Goal: Information Seeking & Learning: Learn about a topic

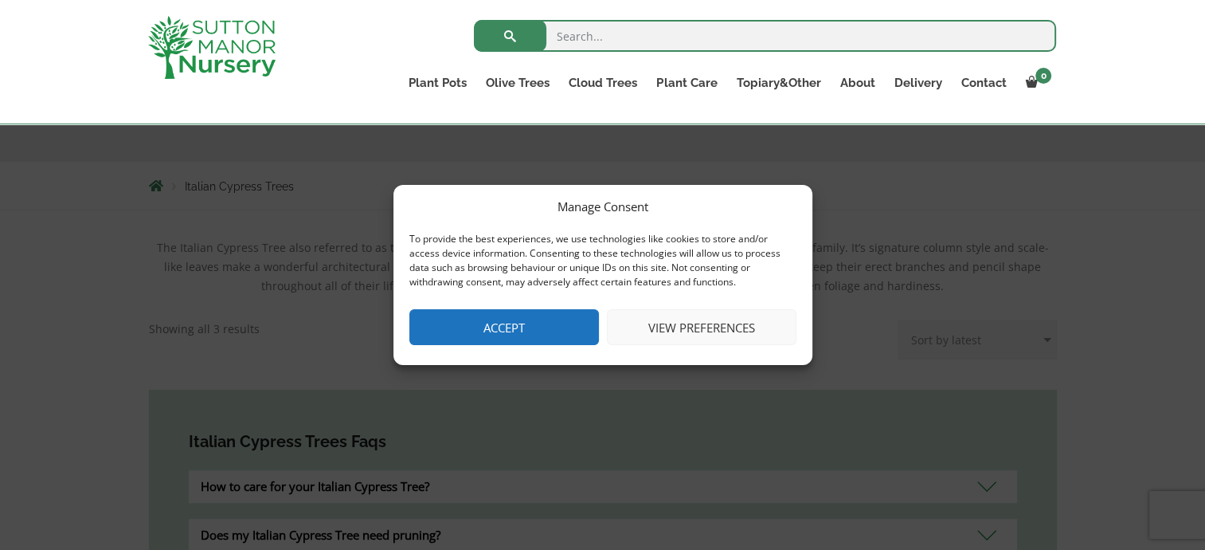
scroll to position [319, 0]
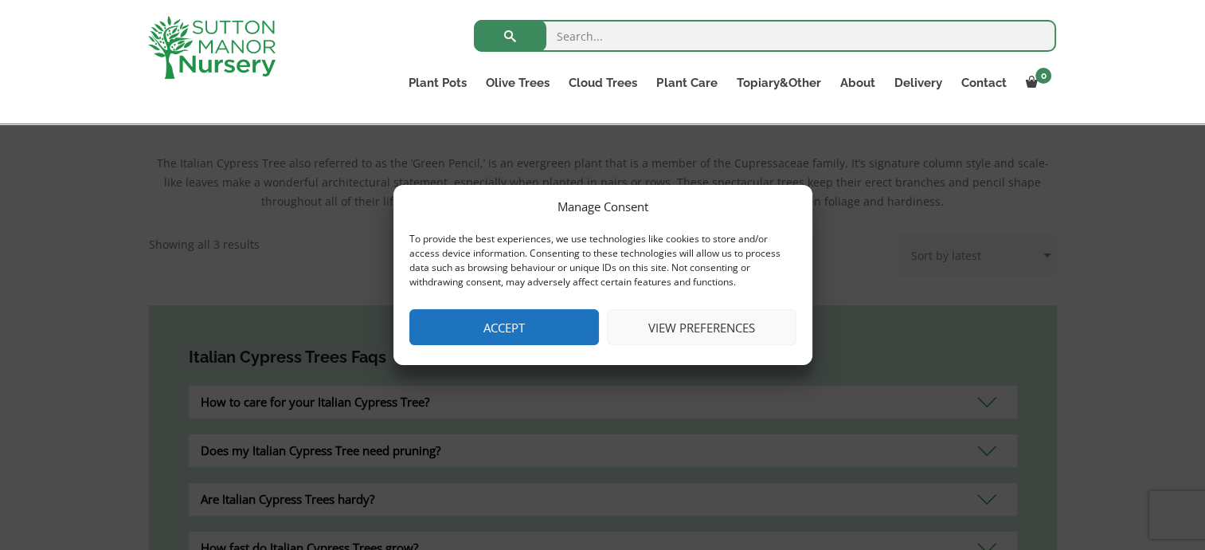
click at [519, 333] on button "Accept" at bounding box center [504, 327] width 190 height 36
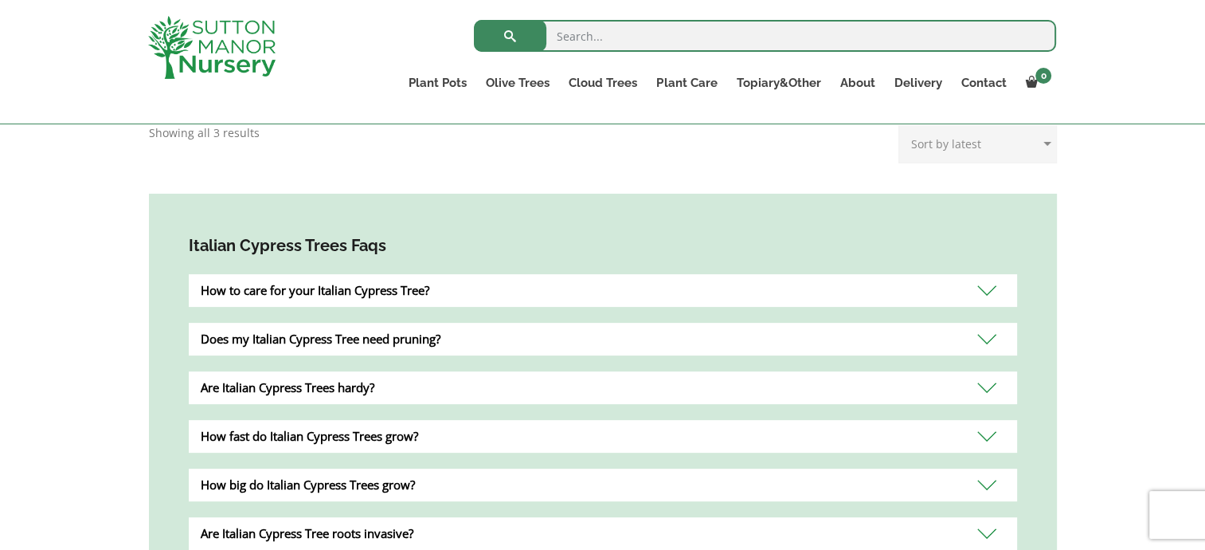
scroll to position [478, 0]
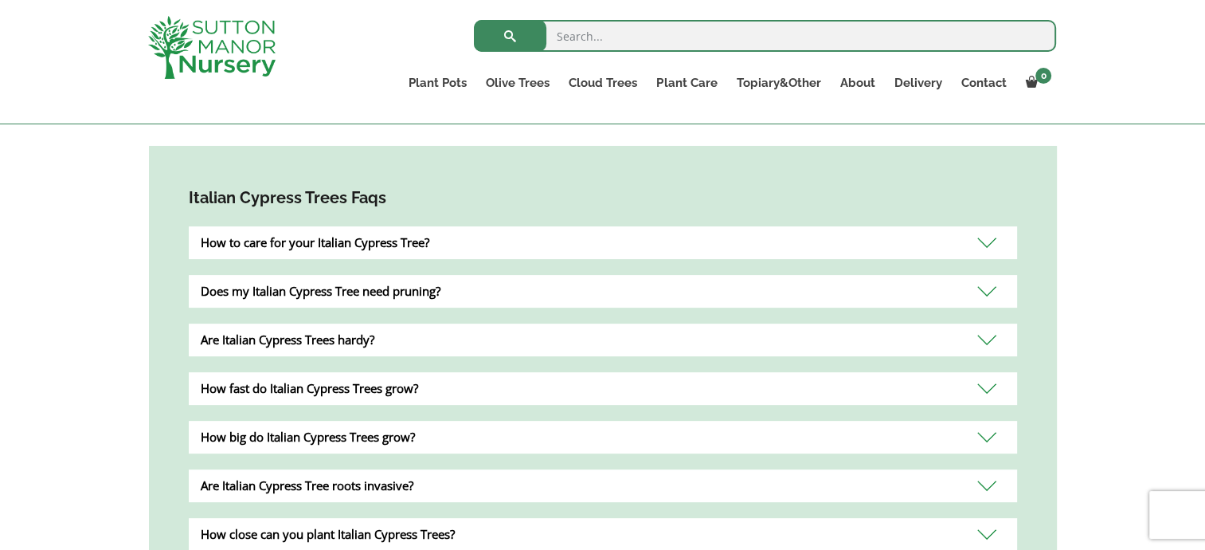
click at [443, 241] on div "How to care for your Italian Cypress Tree?" at bounding box center [603, 242] width 828 height 33
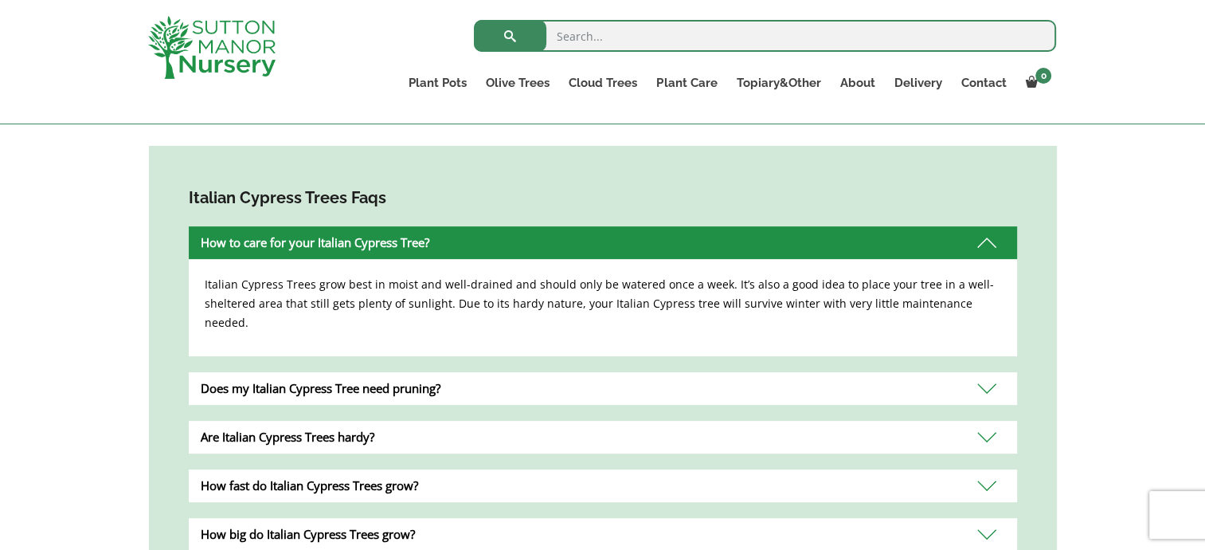
click at [427, 374] on div "Does my Italian Cypress Tree need pruning?" at bounding box center [603, 388] width 828 height 33
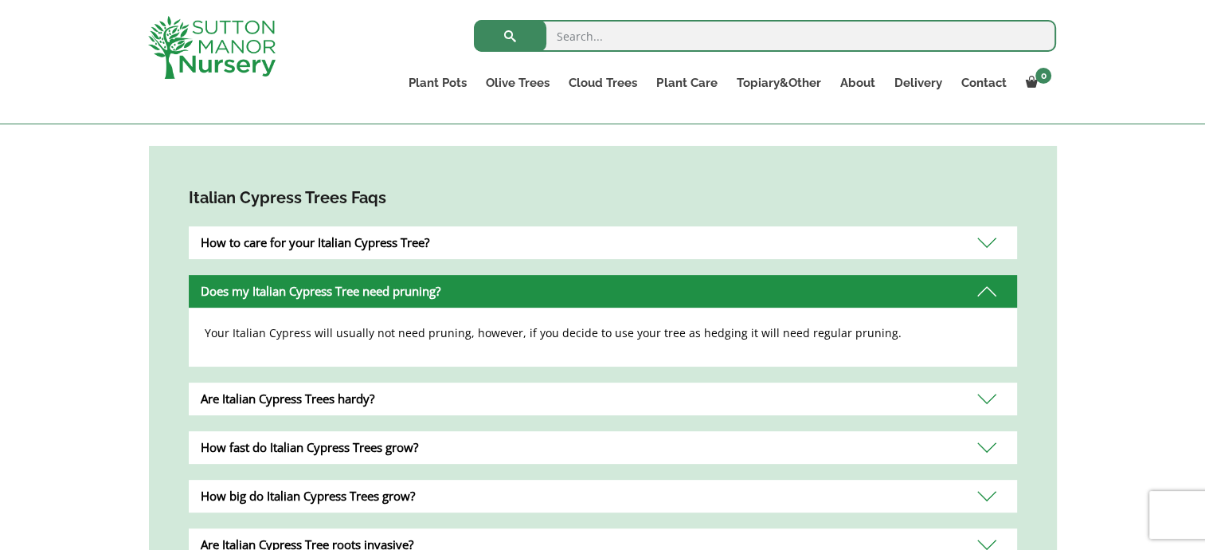
click at [439, 399] on div "Are Italian Cypress Trees hardy?" at bounding box center [603, 398] width 828 height 33
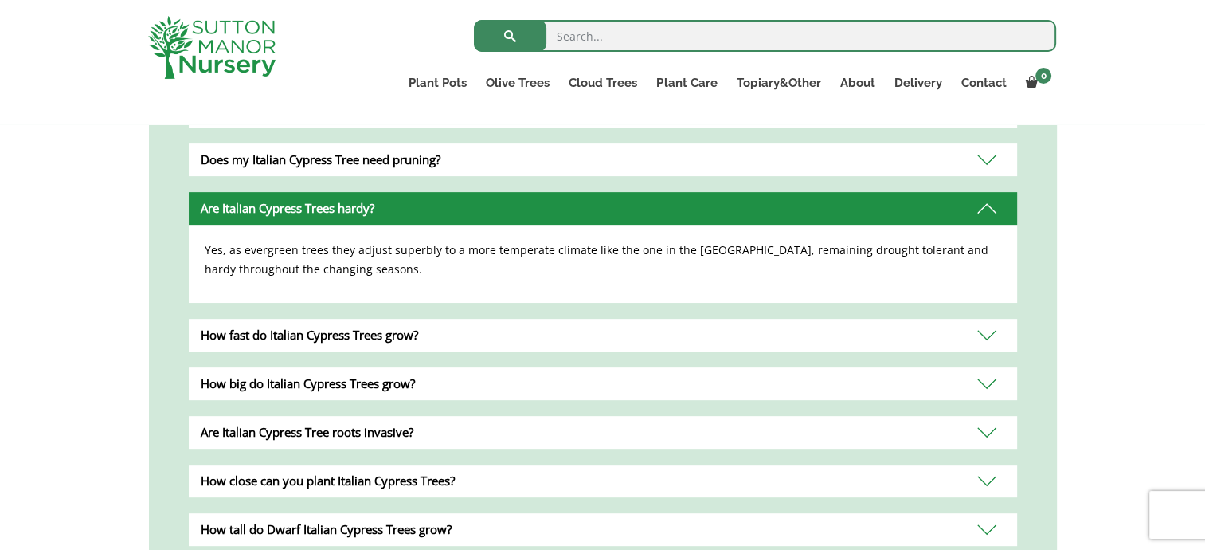
scroll to position [637, 0]
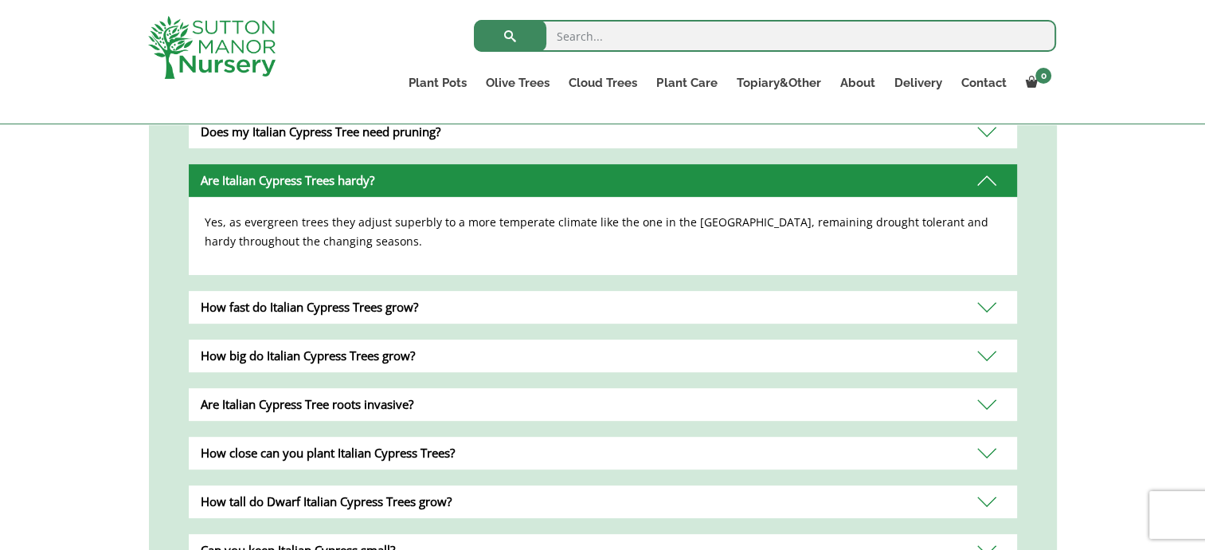
click at [383, 315] on div "How fast do Italian Cypress Trees grow?" at bounding box center [603, 307] width 828 height 33
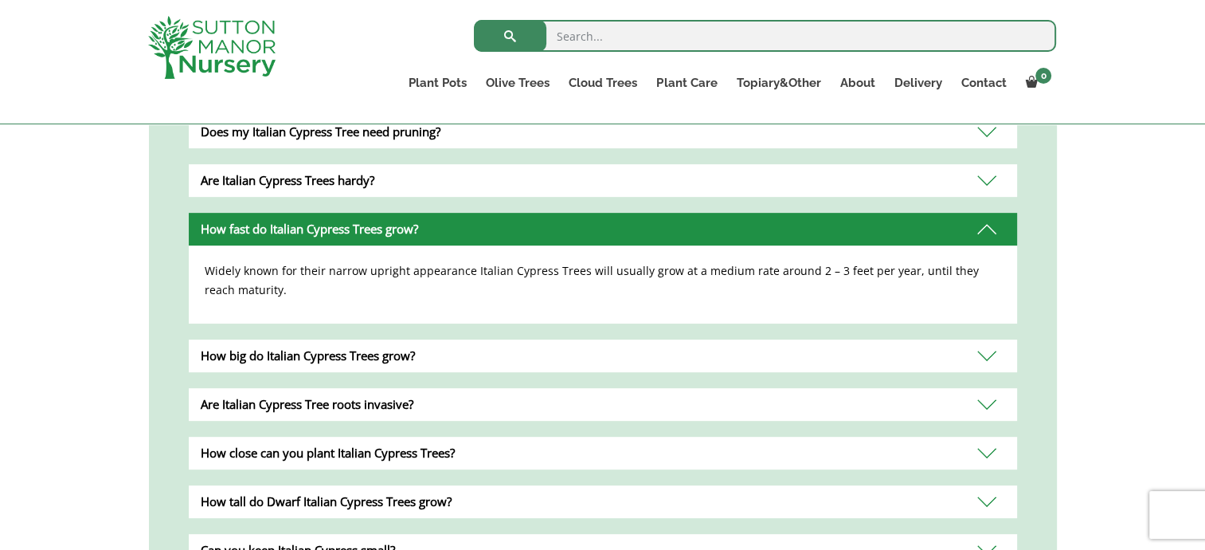
click at [375, 361] on div "How big do Italian Cypress Trees grow?" at bounding box center [603, 355] width 828 height 33
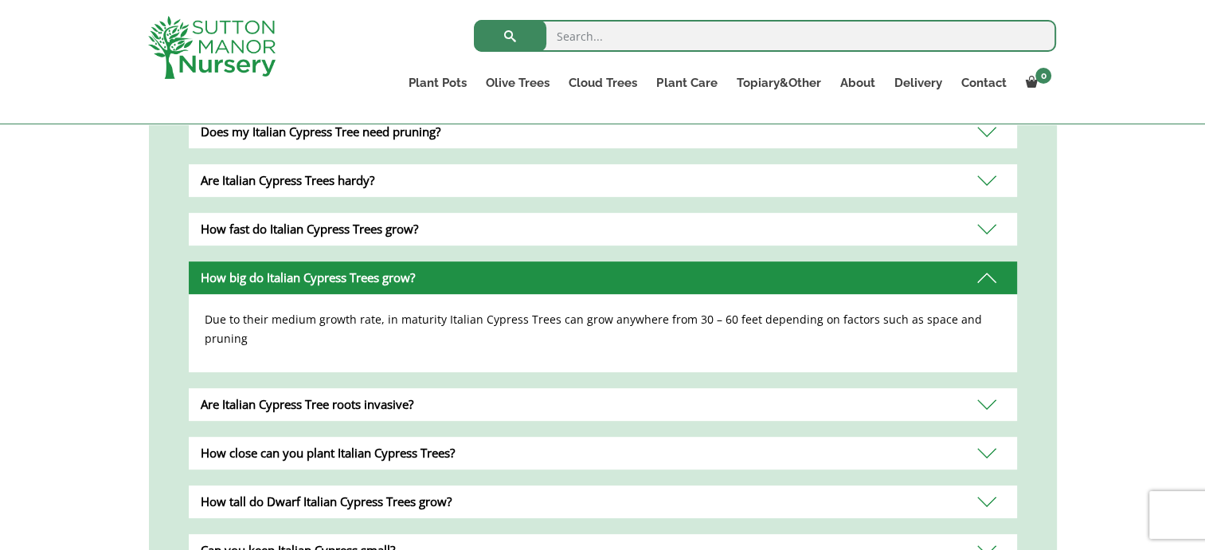
click at [402, 388] on div "Are Italian Cypress Tree roots invasive?" at bounding box center [603, 404] width 828 height 33
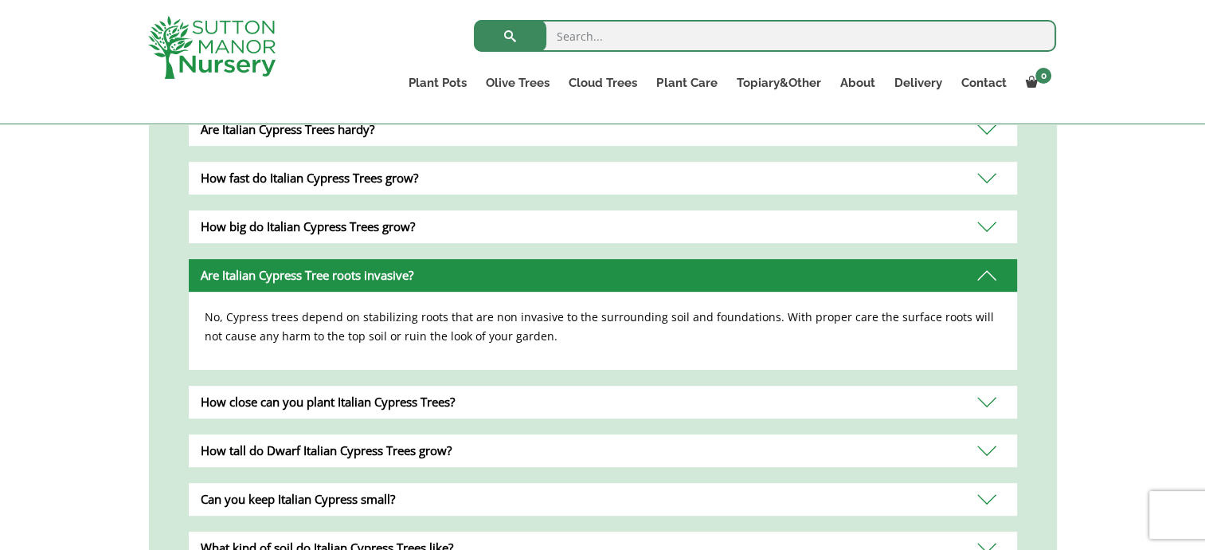
scroll to position [717, 0]
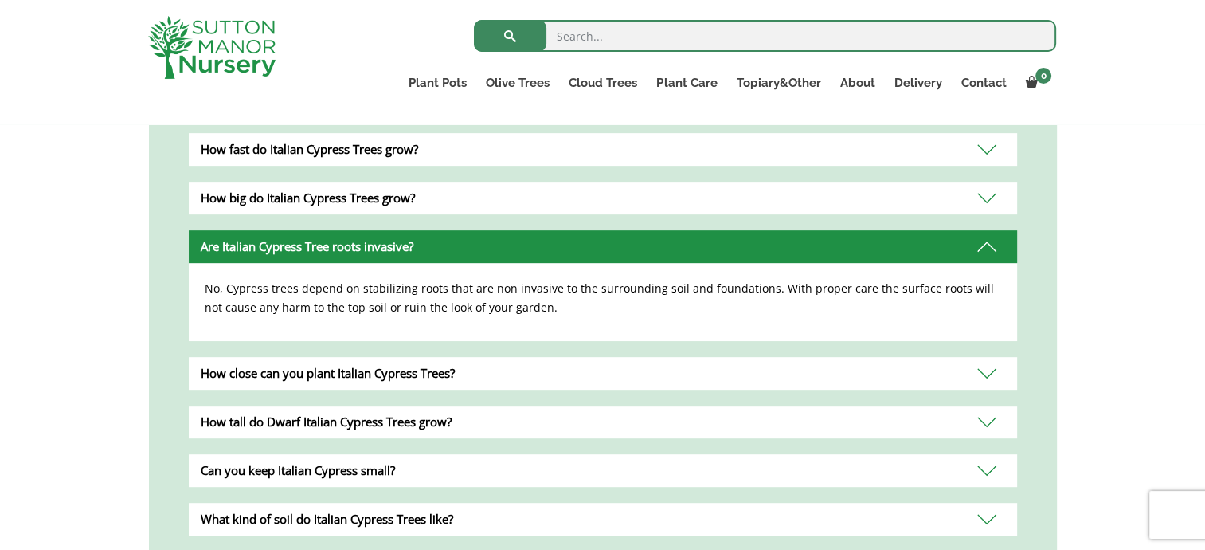
click at [442, 377] on div "How close can you plant Italian Cypress Trees?" at bounding box center [603, 373] width 828 height 33
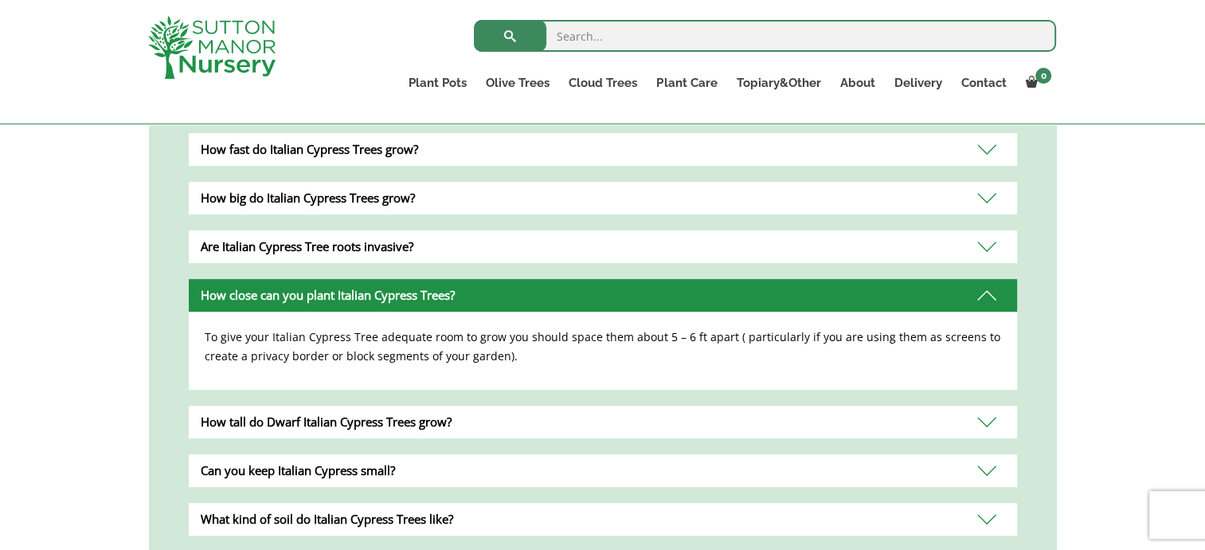
scroll to position [797, 0]
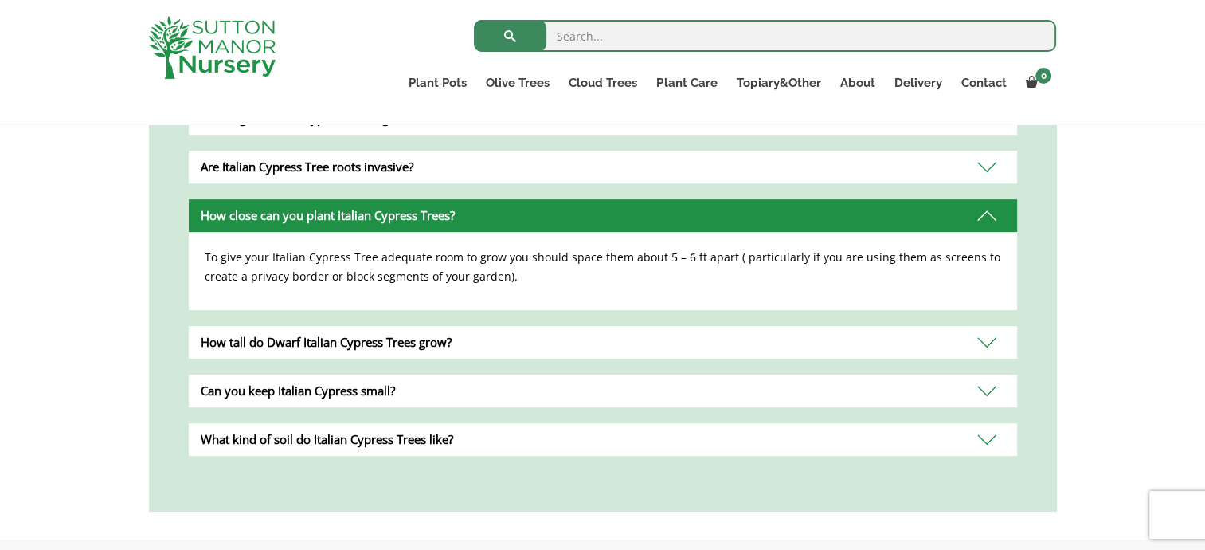
click at [331, 392] on div "Can you keep Italian Cypress small?" at bounding box center [603, 390] width 828 height 33
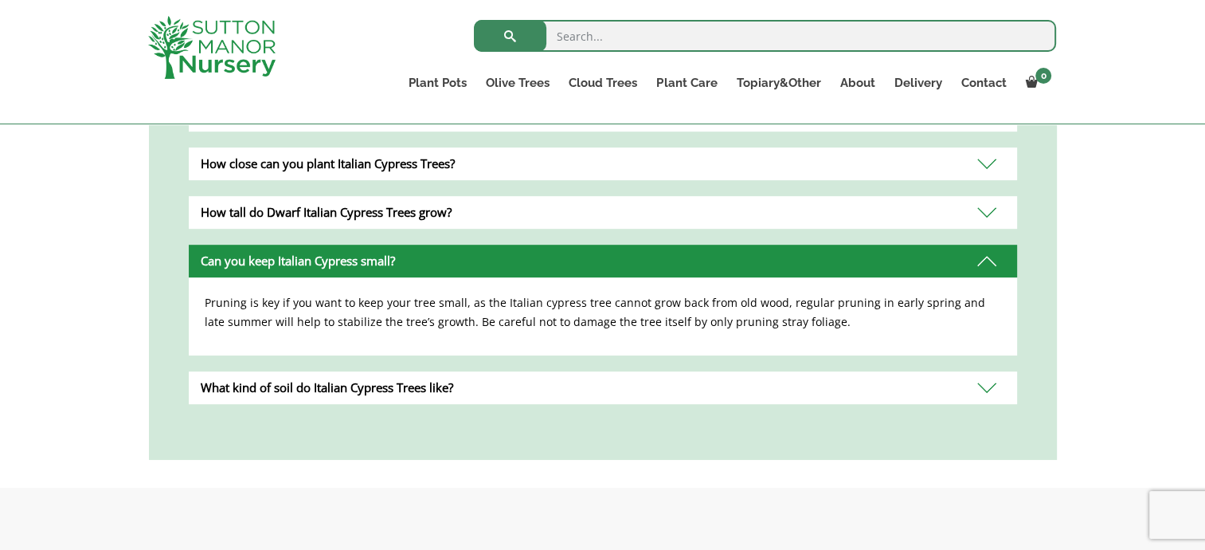
scroll to position [876, 0]
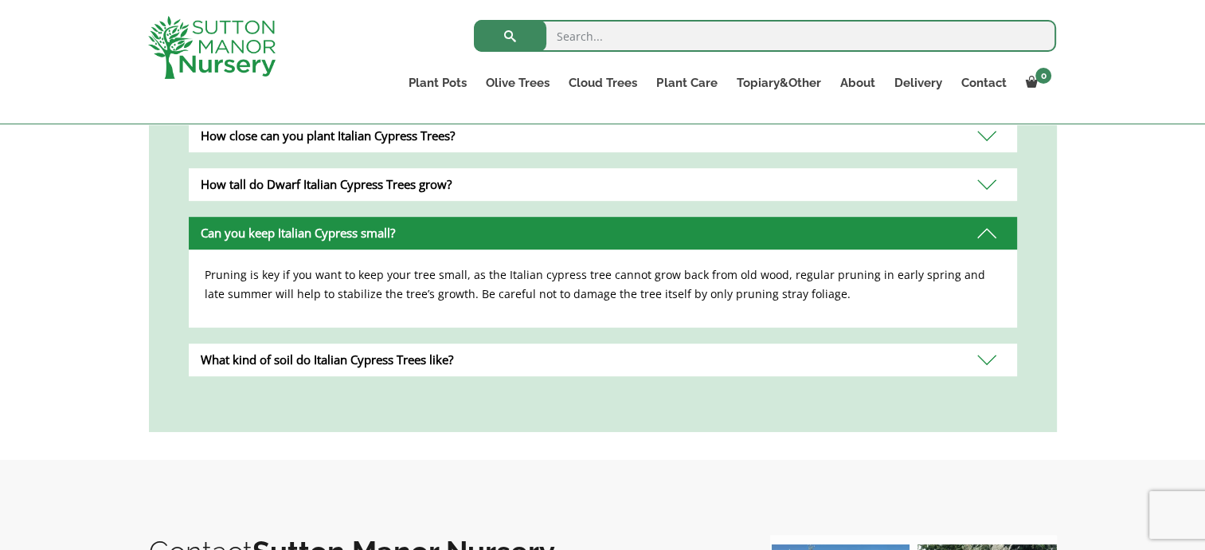
click at [366, 359] on div "What kind of soil do Italian Cypress Trees like?" at bounding box center [603, 359] width 828 height 33
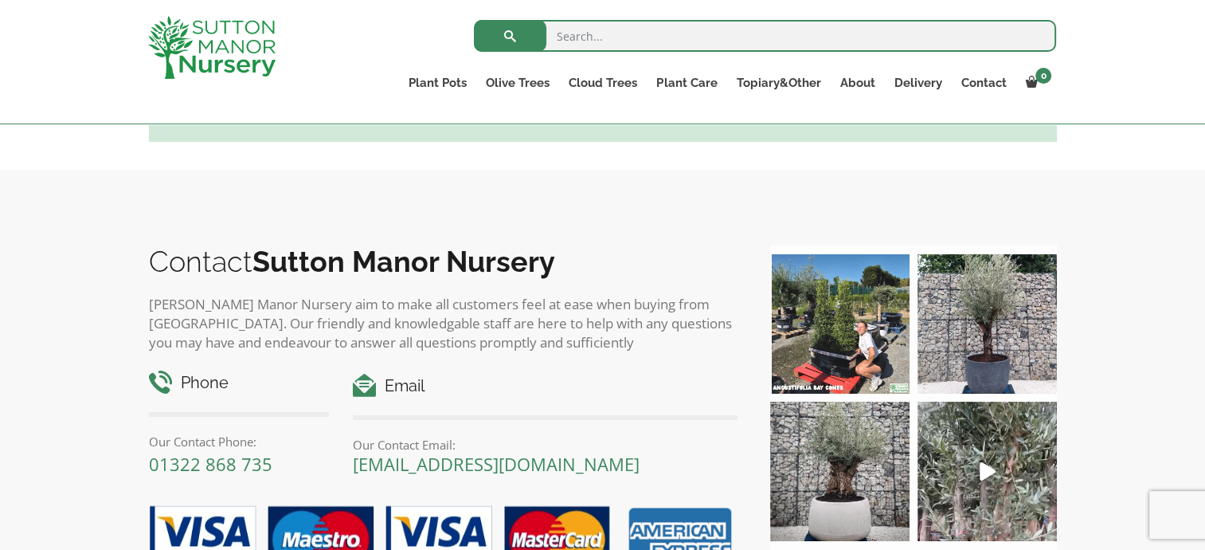
scroll to position [1195, 0]
